Goal: Task Accomplishment & Management: Use online tool/utility

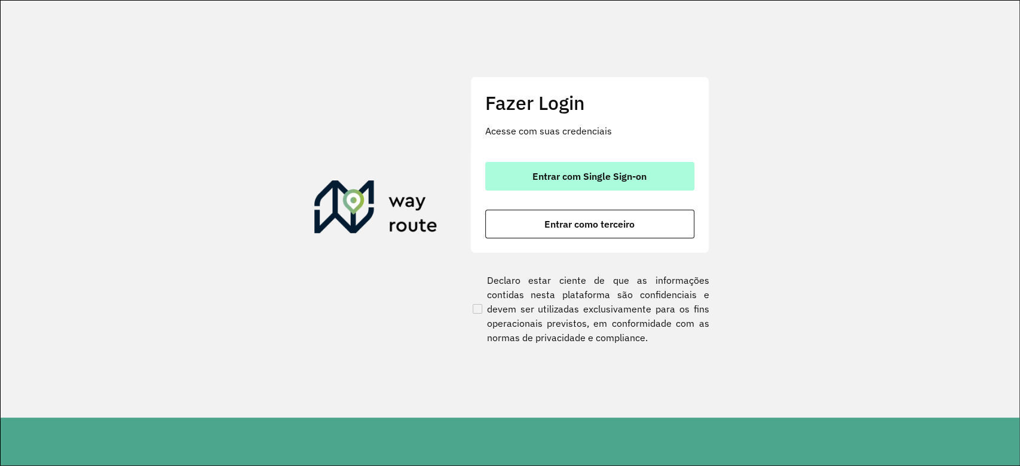
click at [594, 183] on button "Entrar com Single Sign-on" at bounding box center [589, 176] width 209 height 29
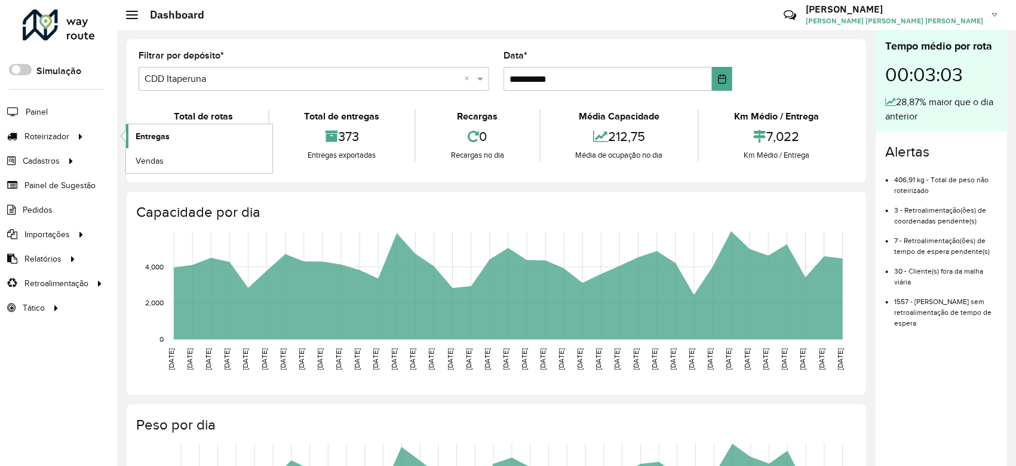
click at [166, 131] on span "Entregas" at bounding box center [153, 136] width 34 height 13
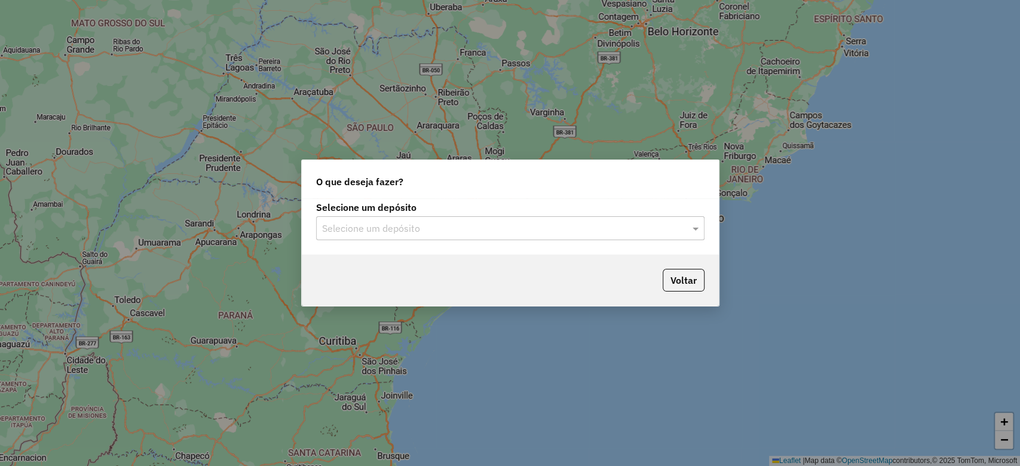
click at [432, 231] on input "text" at bounding box center [498, 229] width 352 height 14
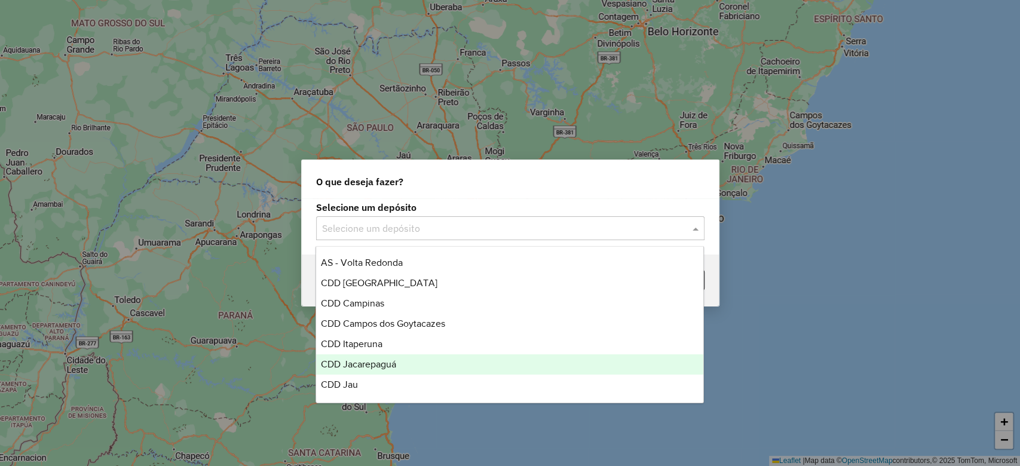
click at [407, 364] on div "CDD Jacarepaguá" at bounding box center [509, 364] width 387 height 20
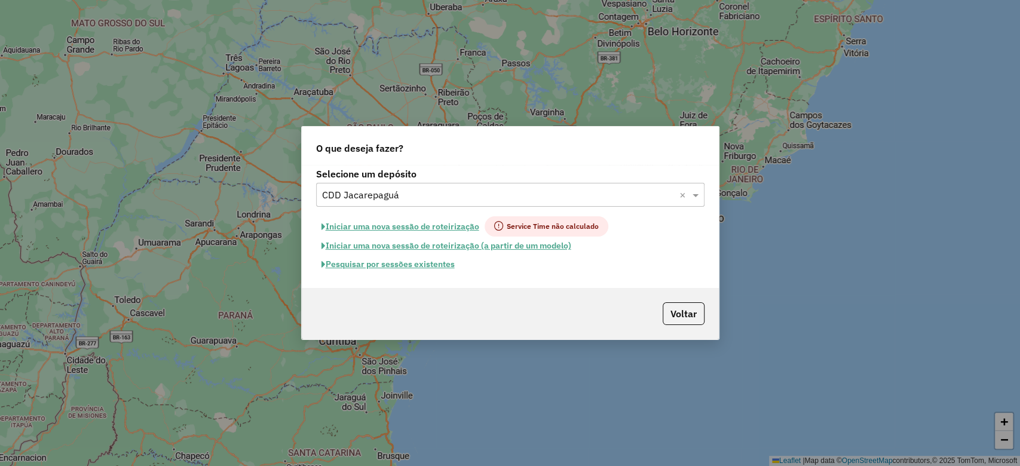
click at [424, 264] on button "Pesquisar por sessões existentes" at bounding box center [388, 264] width 144 height 19
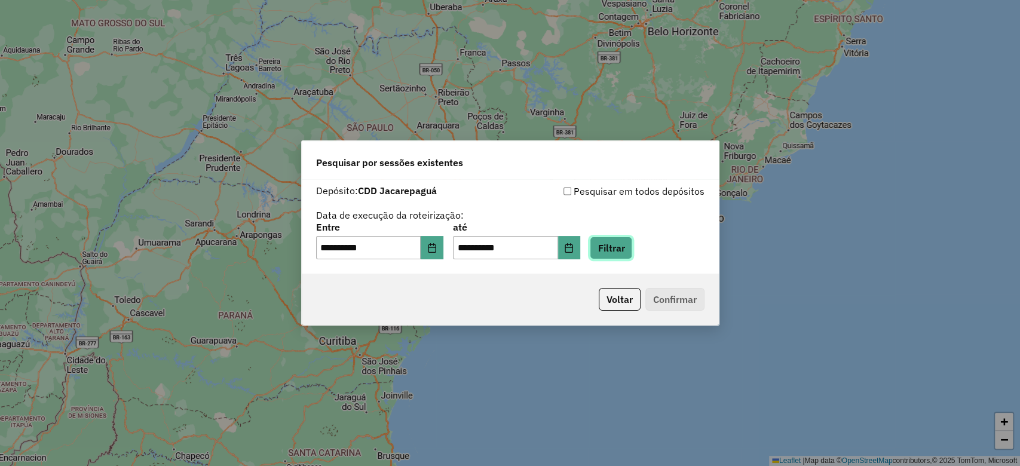
click at [630, 247] on button "Filtrar" at bounding box center [611, 248] width 42 height 23
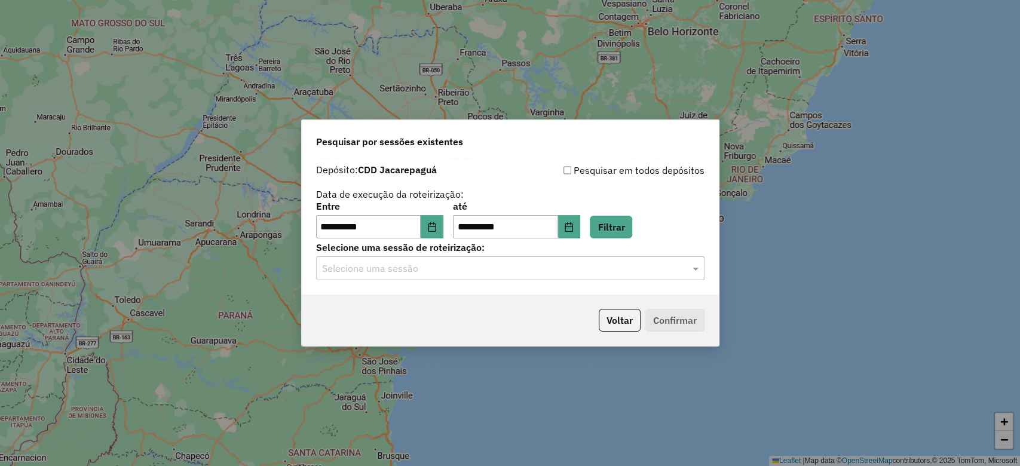
click at [446, 270] on input "text" at bounding box center [498, 269] width 352 height 14
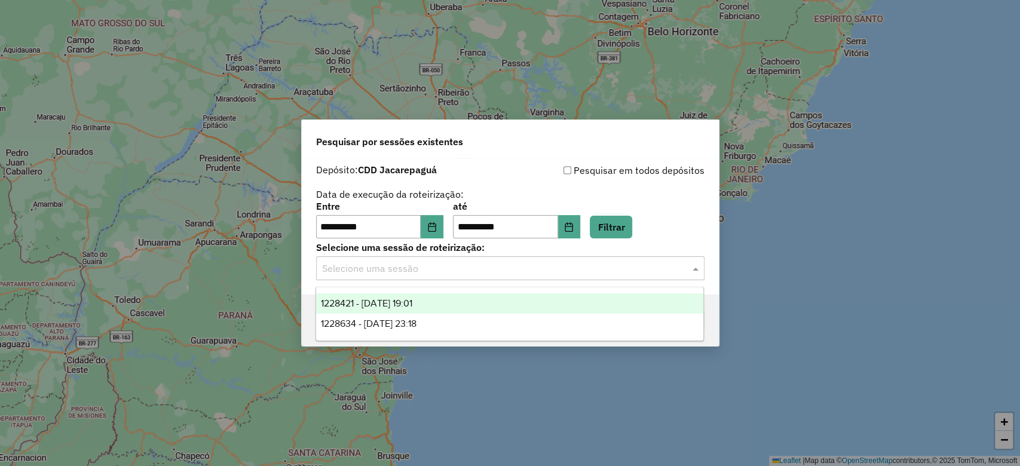
click at [446, 299] on div "1228421 - 12/08/2025 19:01" at bounding box center [509, 303] width 387 height 20
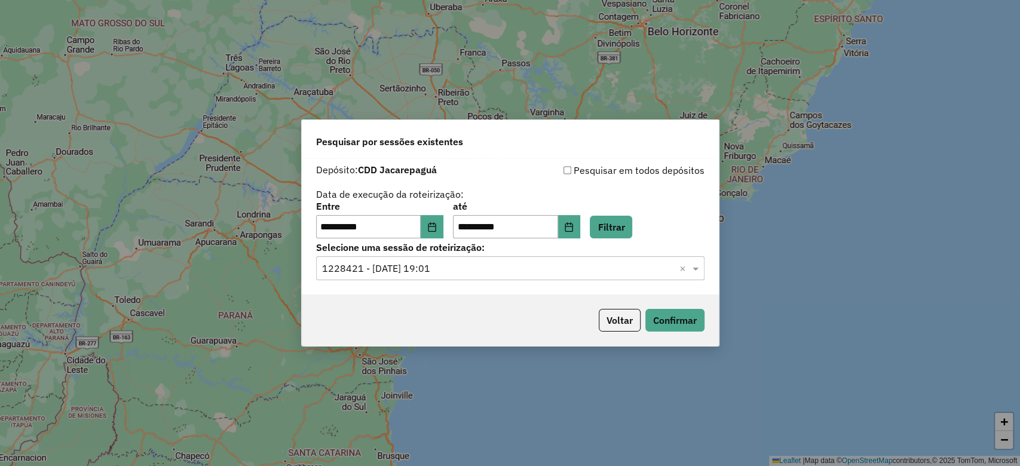
click at [645, 271] on input "text" at bounding box center [498, 269] width 352 height 14
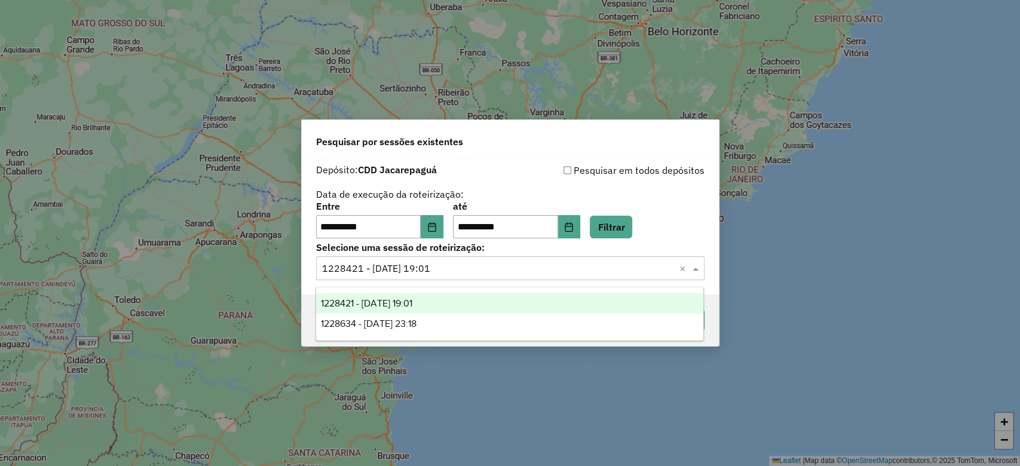
click at [599, 302] on div "1228421 - 12/08/2025 19:01" at bounding box center [509, 303] width 387 height 20
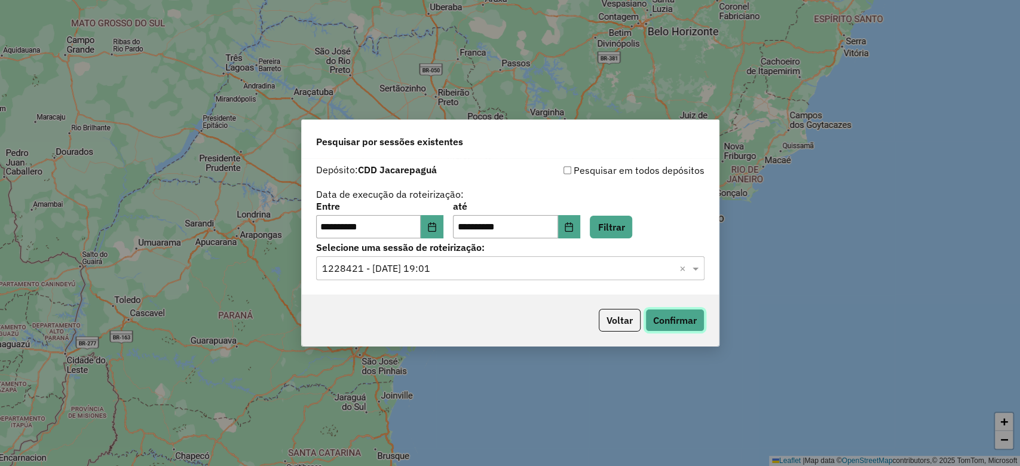
click at [667, 321] on button "Confirmar" at bounding box center [674, 320] width 59 height 23
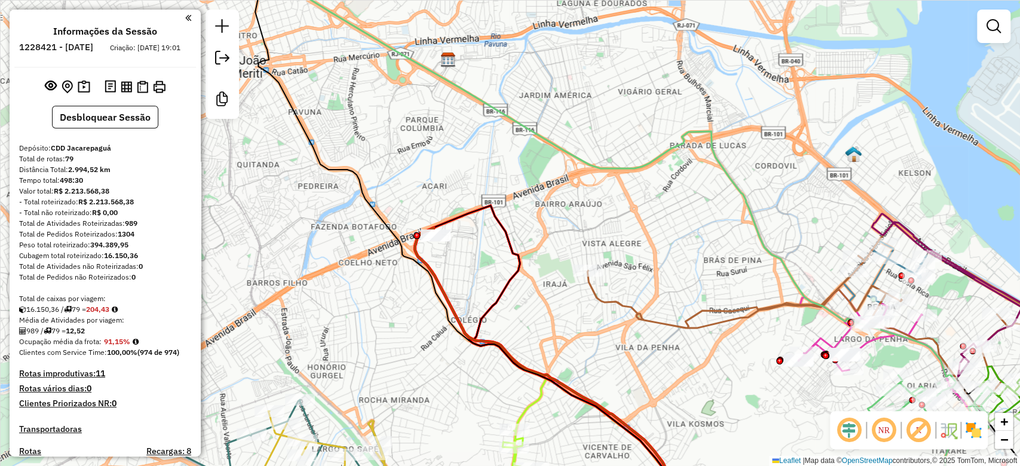
click at [852, 417] on em at bounding box center [849, 430] width 29 height 29
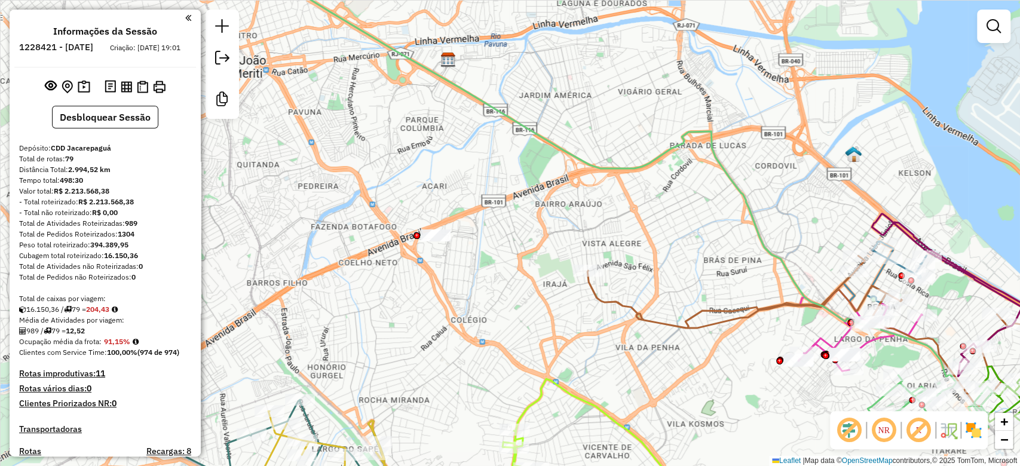
click at [916, 427] on em at bounding box center [918, 430] width 29 height 29
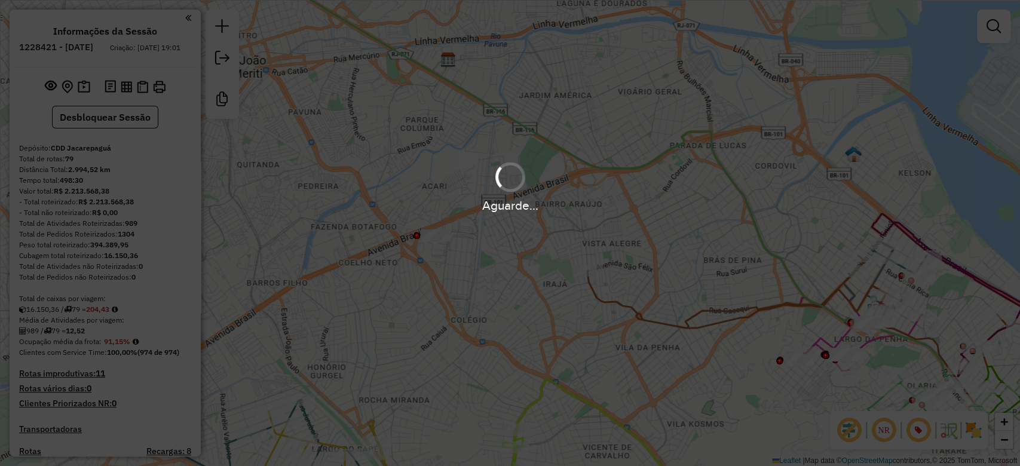
click at [971, 426] on hb-app "Aguarde... Pop-up bloqueado! Seu navegador bloqueou automáticamente a abertura …" at bounding box center [510, 233] width 1020 height 466
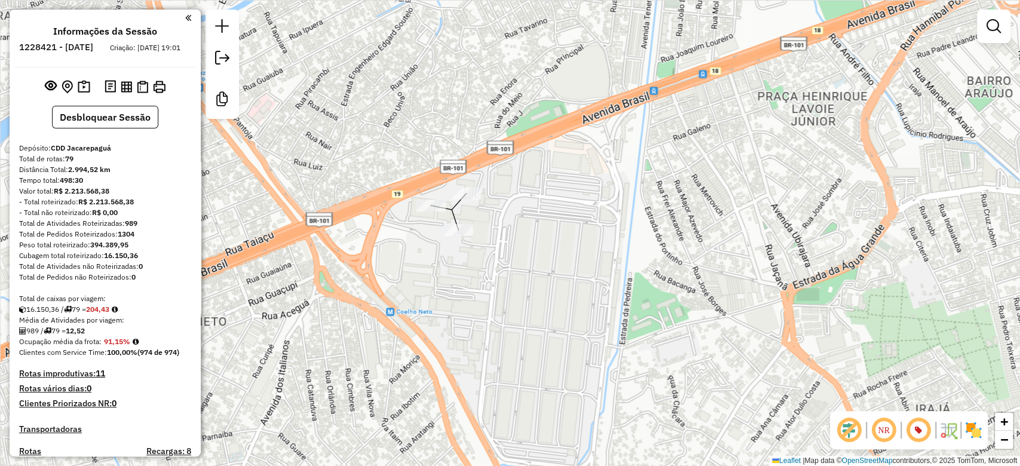
select select "**********"
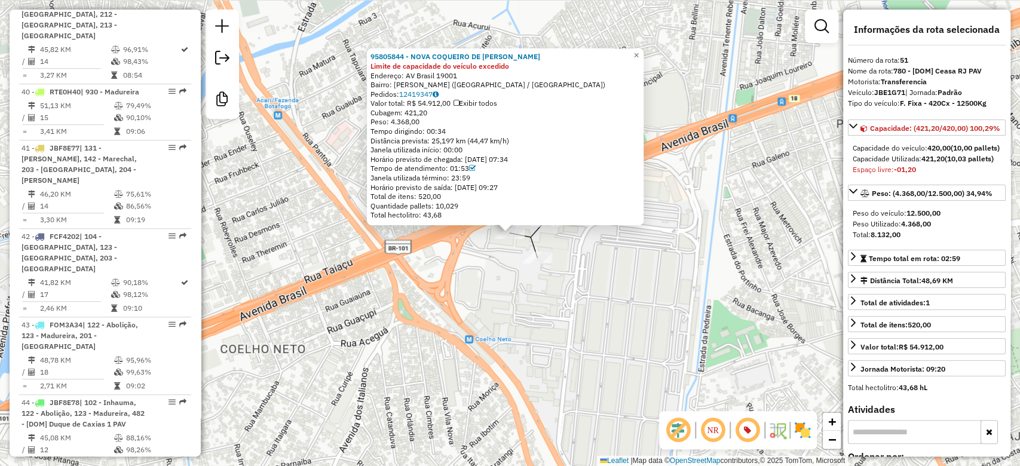
scroll to position [4161, 0]
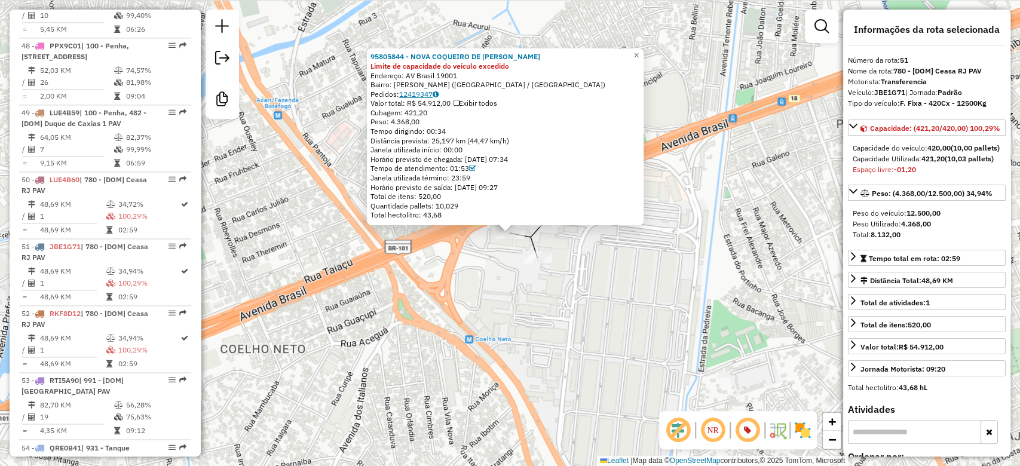
click at [421, 94] on link "12419347" at bounding box center [418, 94] width 39 height 9
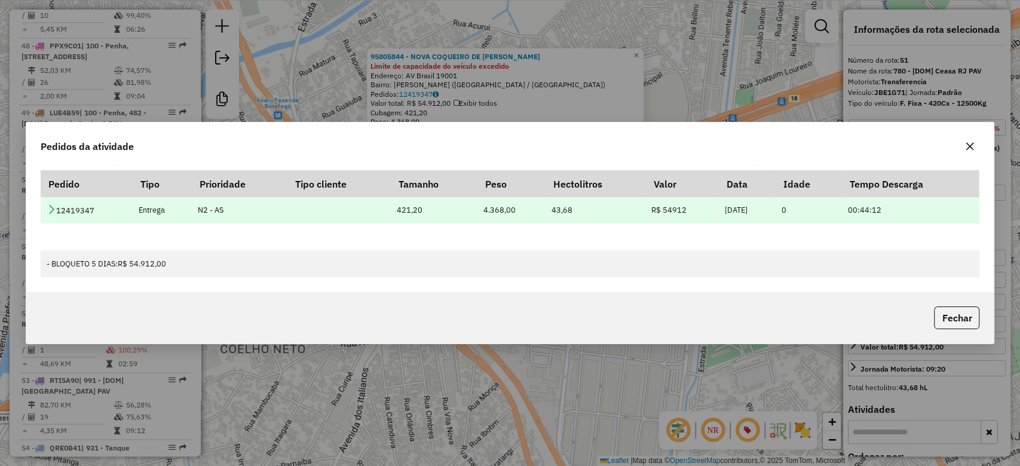
click at [53, 213] on icon at bounding box center [52, 209] width 10 height 10
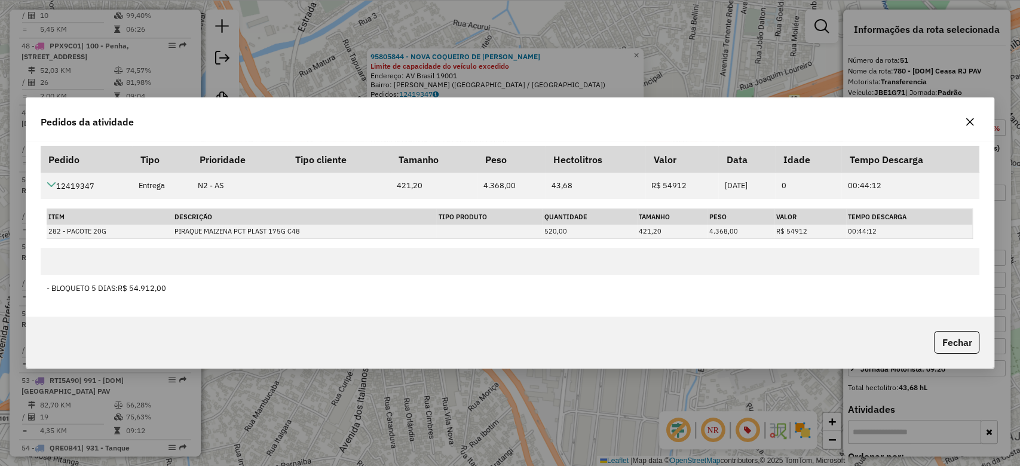
click at [970, 120] on icon "button" at bounding box center [970, 122] width 10 height 10
